Goal: Information Seeking & Learning: Learn about a topic

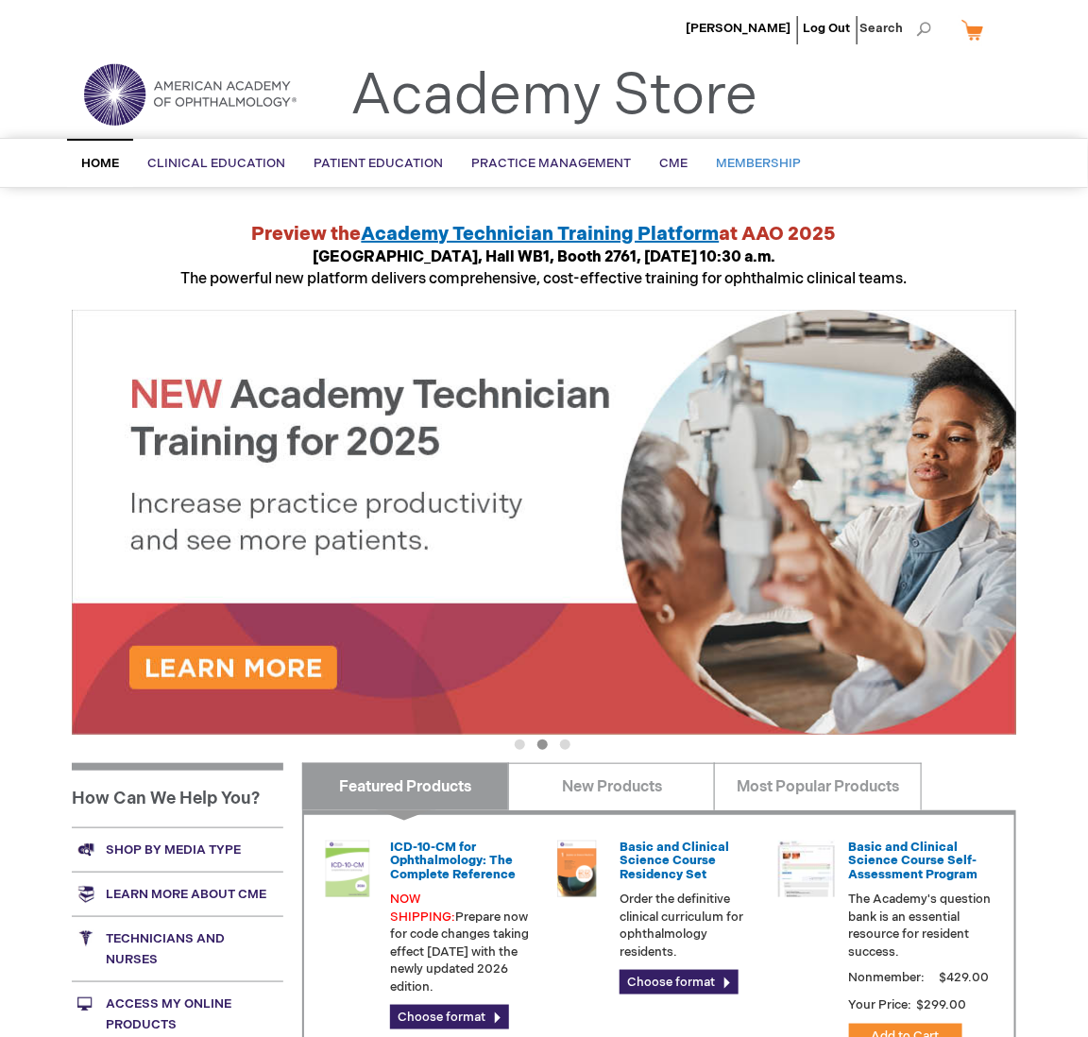
click at [764, 159] on span "Membership" at bounding box center [758, 163] width 85 height 15
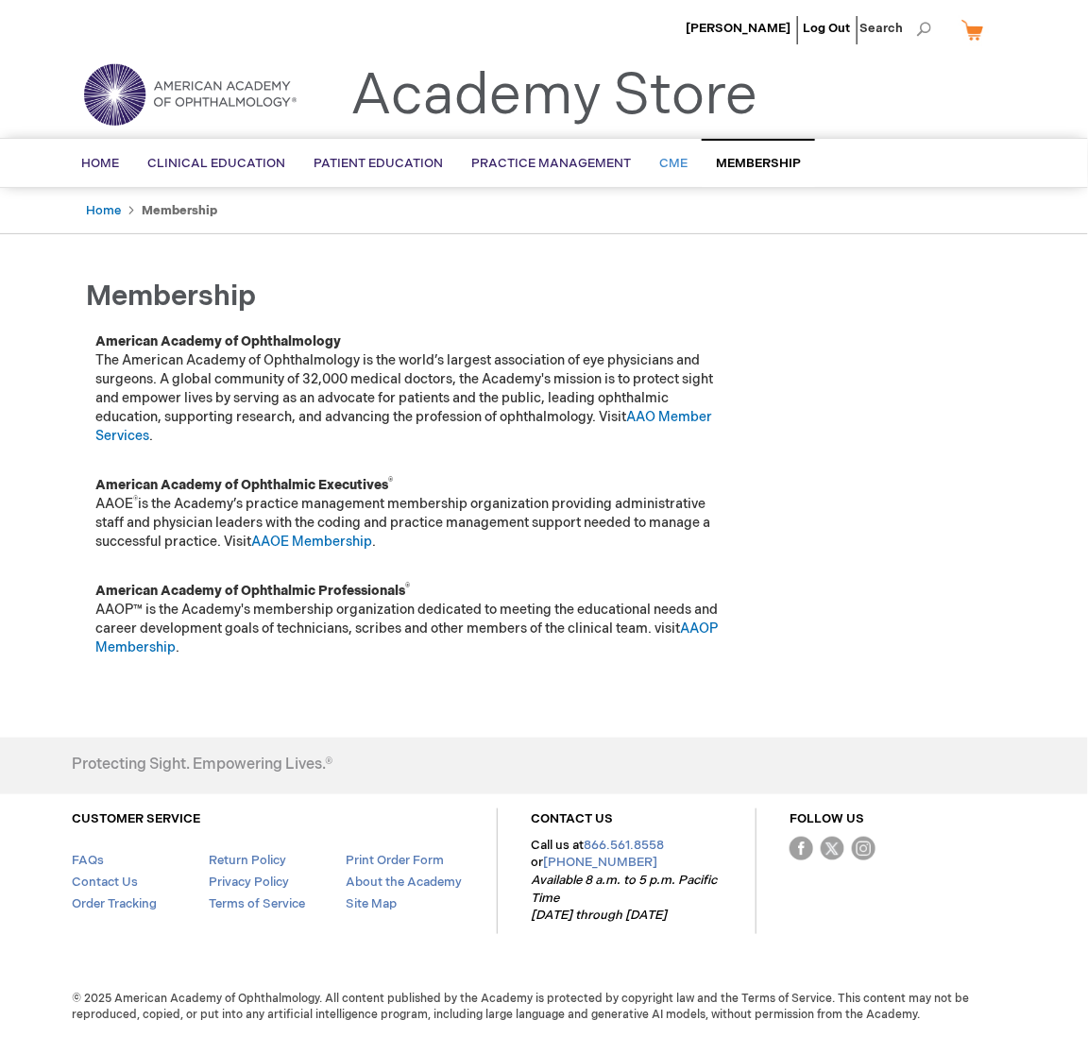
click at [670, 162] on span "CME" at bounding box center [673, 163] width 28 height 15
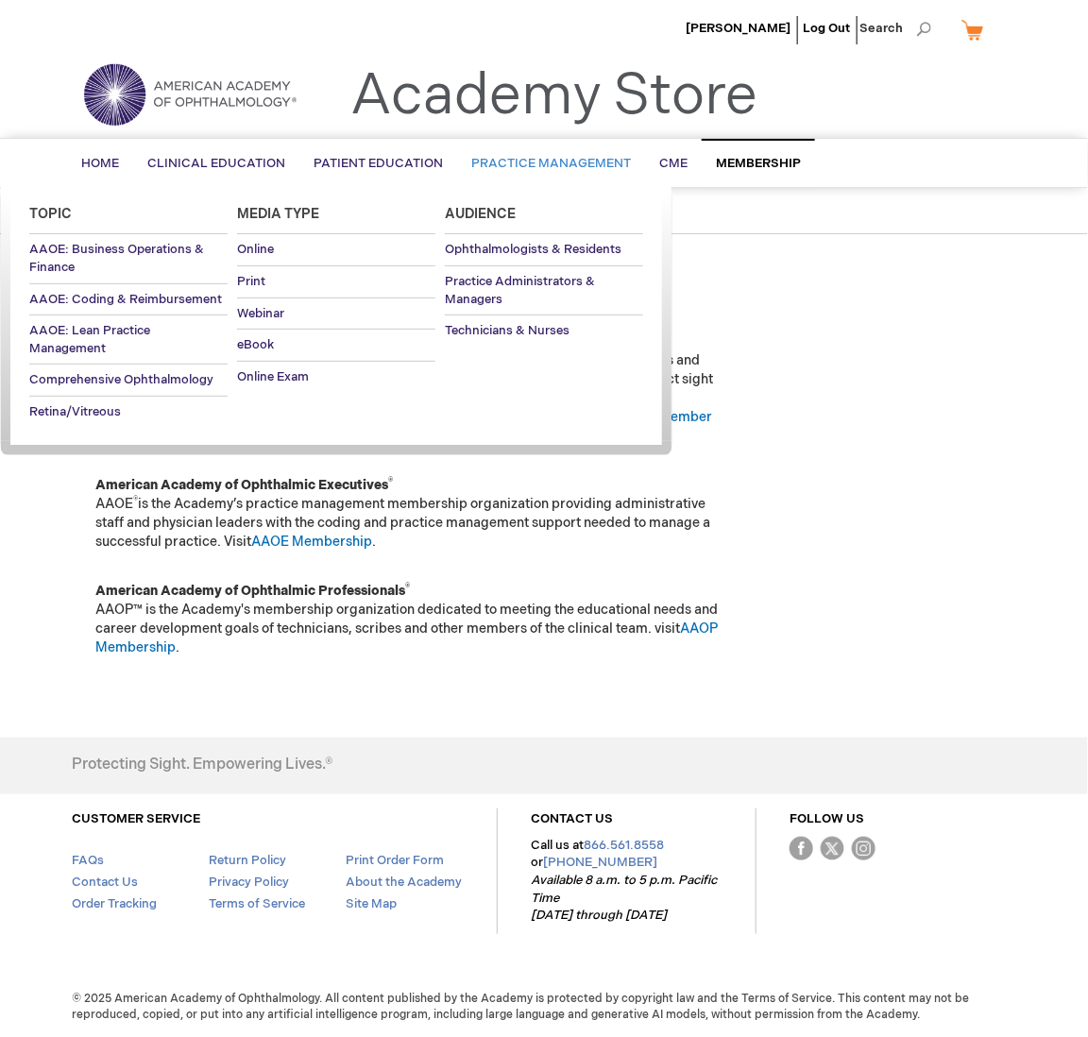
click at [576, 156] on span "Practice Management" at bounding box center [551, 163] width 160 height 15
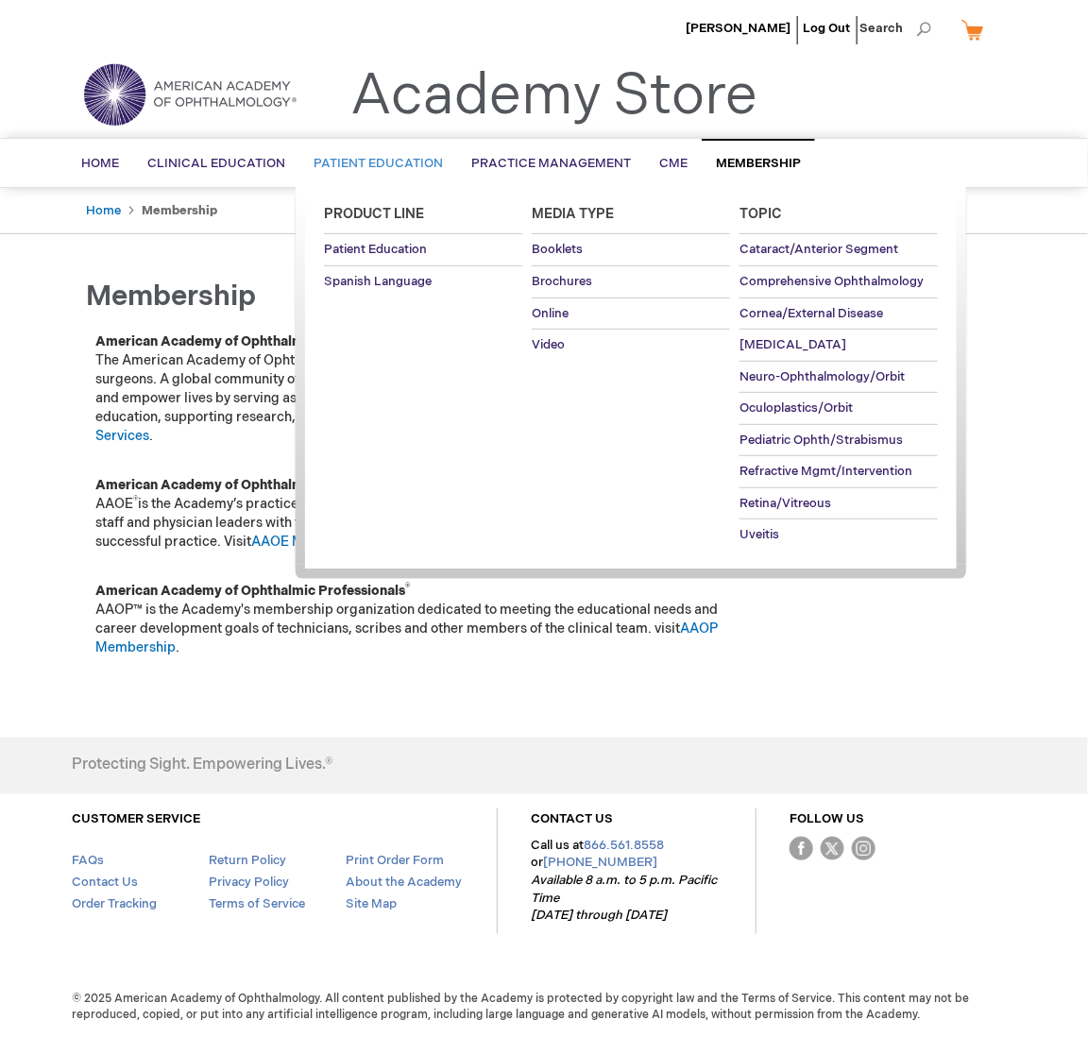
click at [366, 162] on span "Patient Education" at bounding box center [378, 163] width 129 height 15
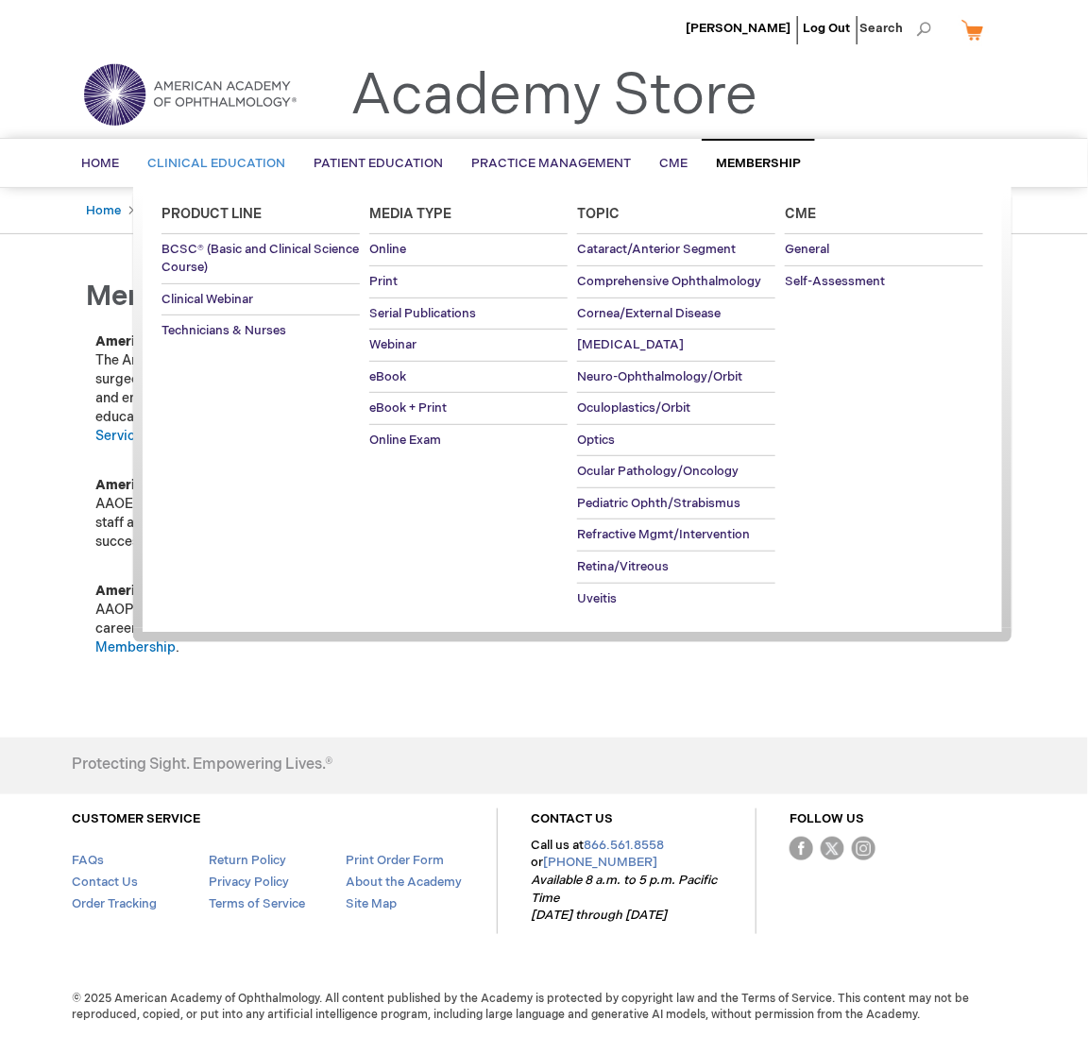
click at [214, 162] on span "Clinical Education" at bounding box center [216, 163] width 138 height 15
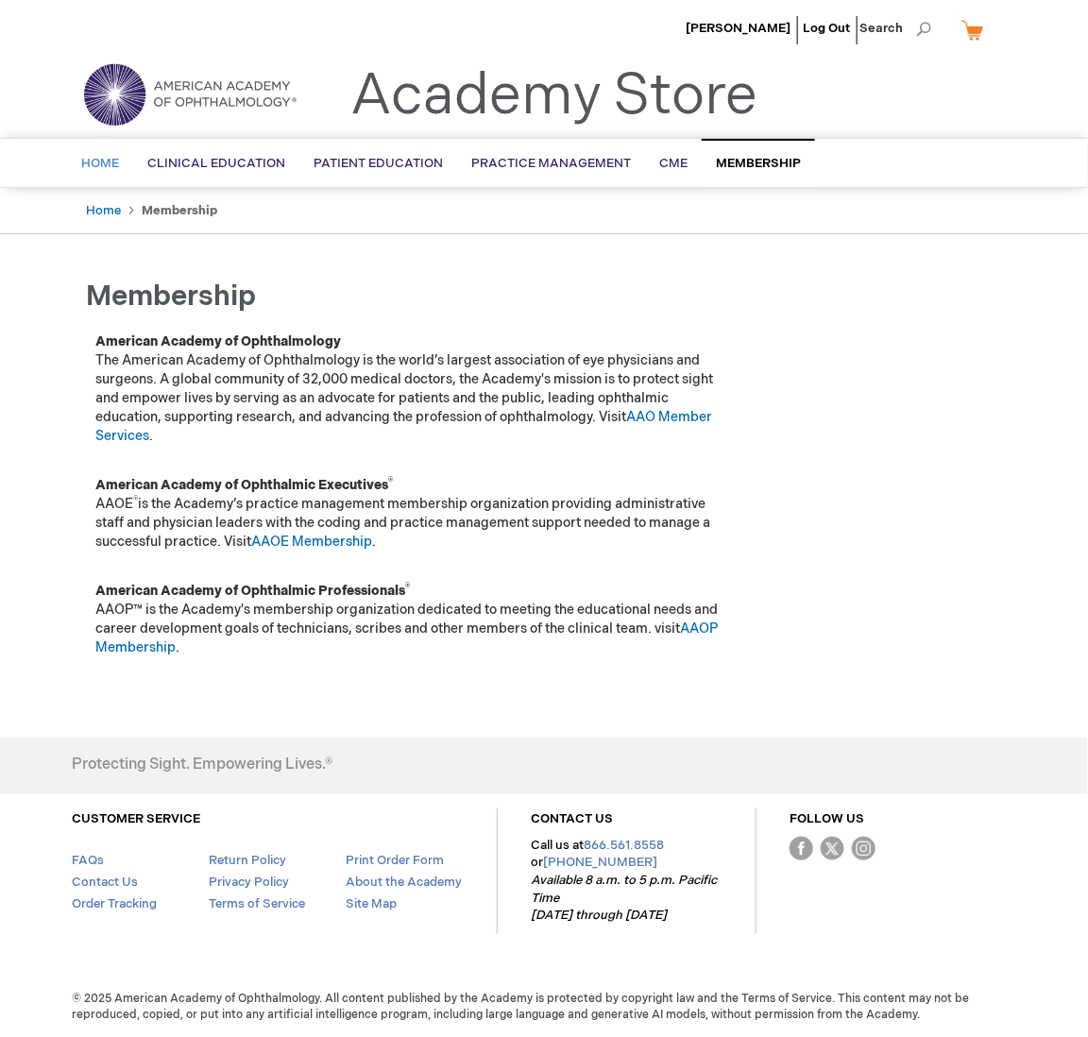
click at [102, 161] on span "Home" at bounding box center [100, 163] width 38 height 15
click at [980, 32] on link "My Cart" at bounding box center [980, 29] width 45 height 33
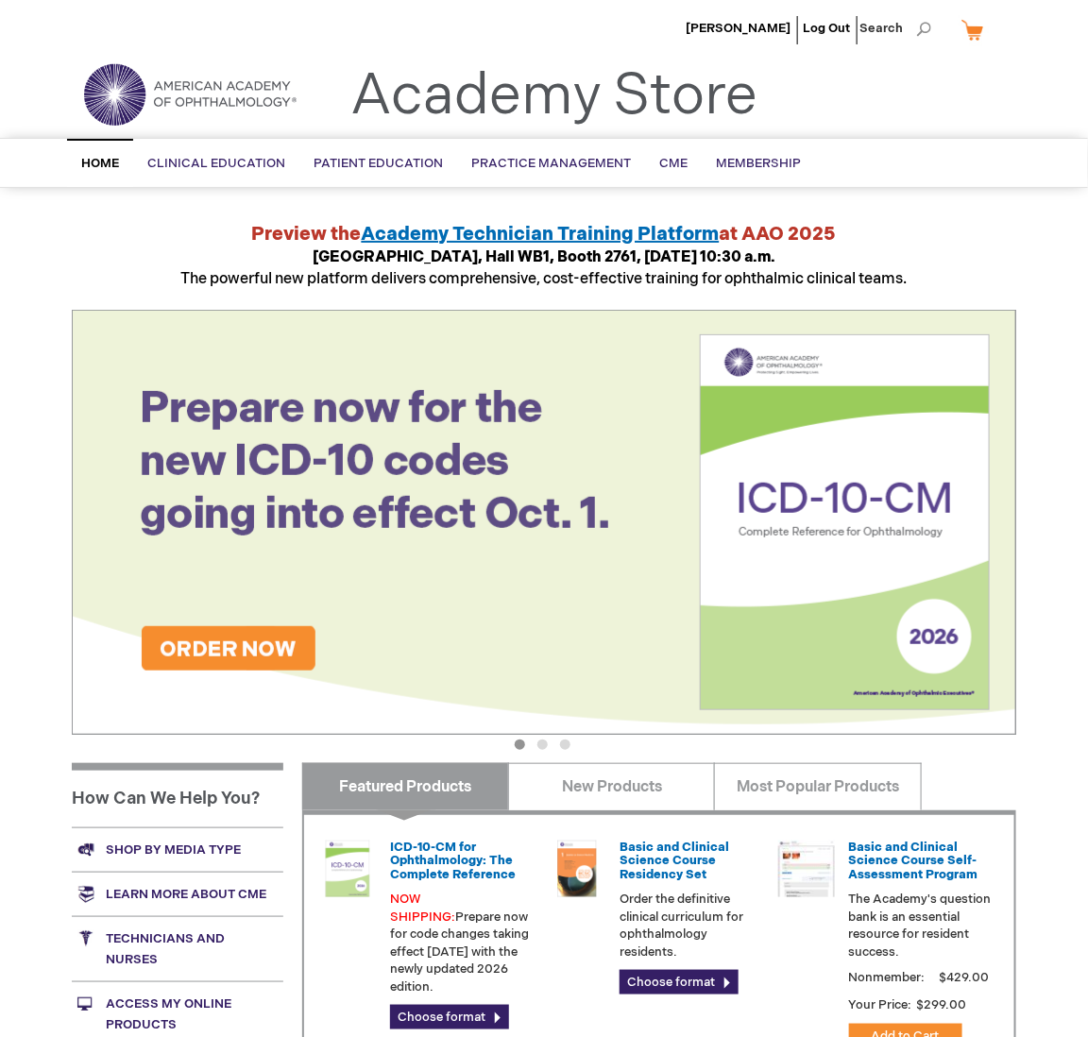
click at [978, 34] on link "My Cart" at bounding box center [980, 29] width 45 height 33
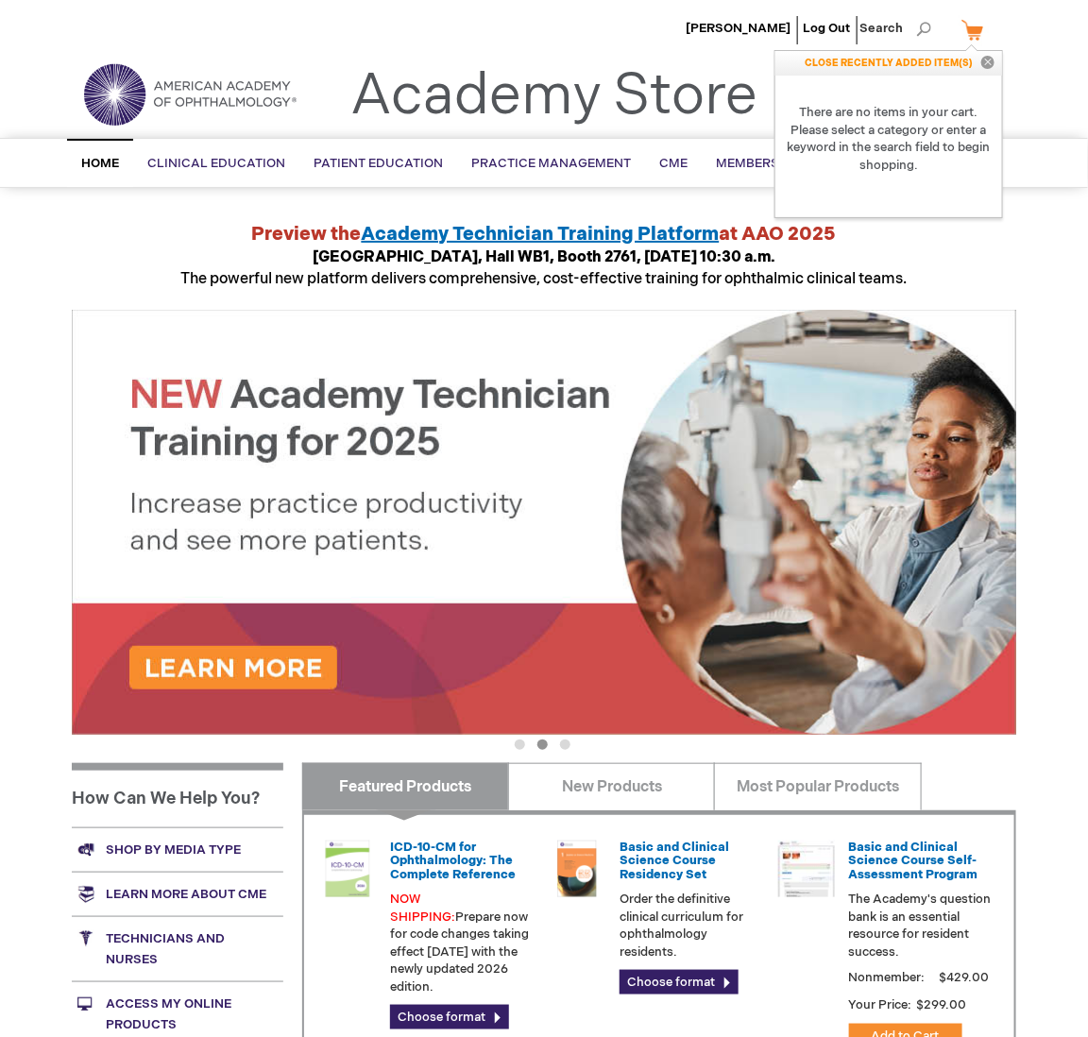
click at [1066, 90] on header "Adriana Rodrigues Log Out Search My Cart CLOSE RECENTLY ADDED ITEM(S) Close The…" at bounding box center [544, 69] width 1088 height 138
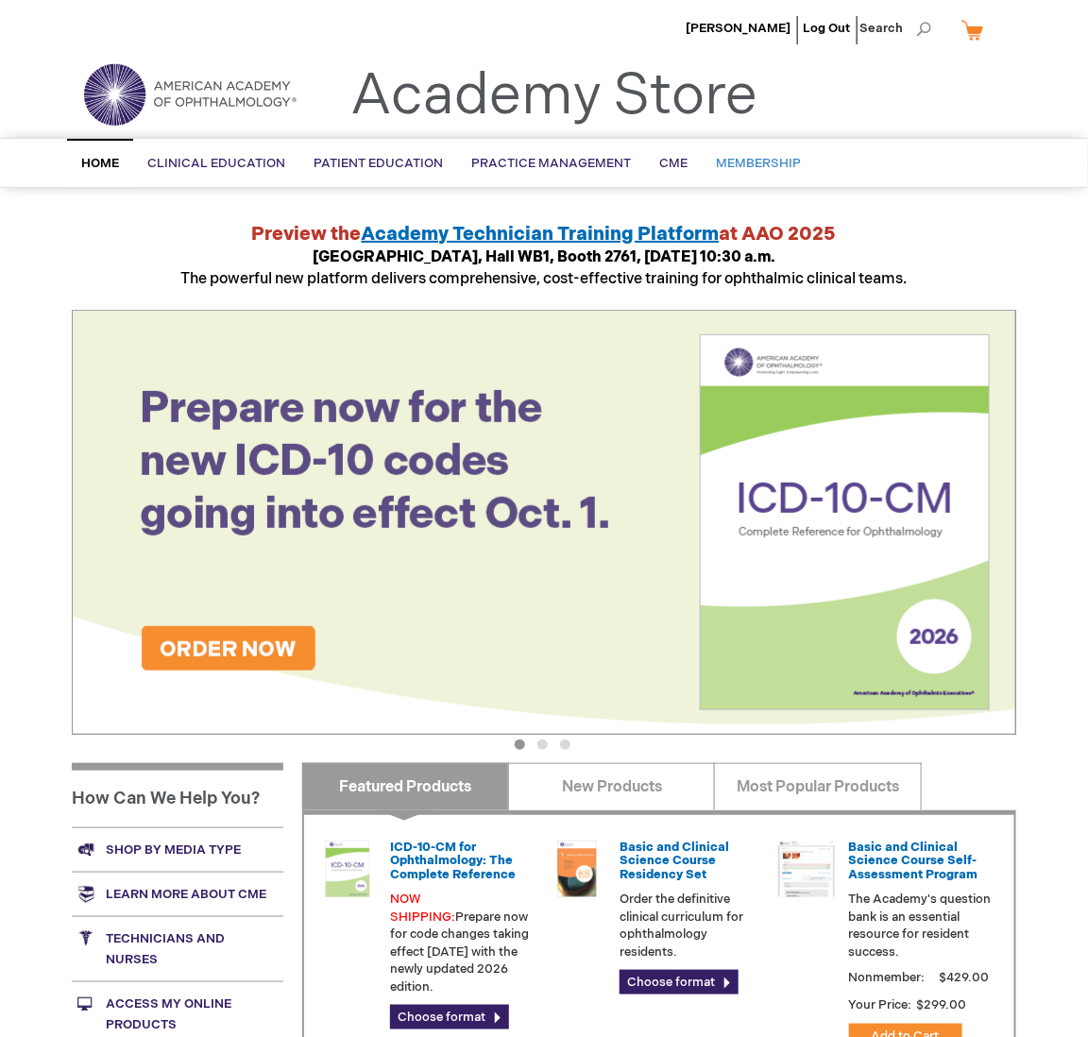
click at [762, 162] on span "Membership" at bounding box center [758, 163] width 85 height 15
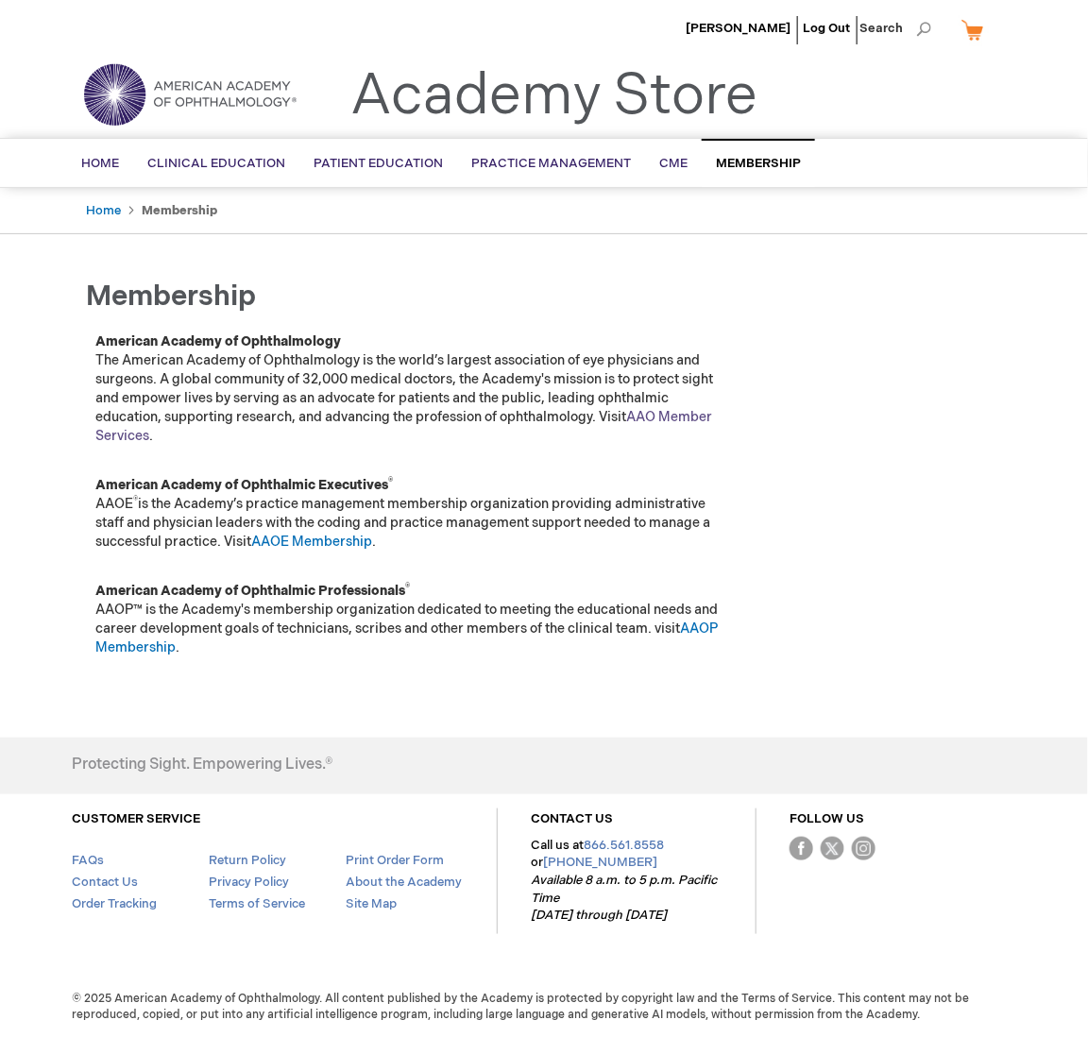
click at [680, 417] on link "AAO Member Services" at bounding box center [403, 426] width 617 height 35
click at [98, 162] on span "Home" at bounding box center [100, 163] width 38 height 15
